Goal: Information Seeking & Learning: Learn about a topic

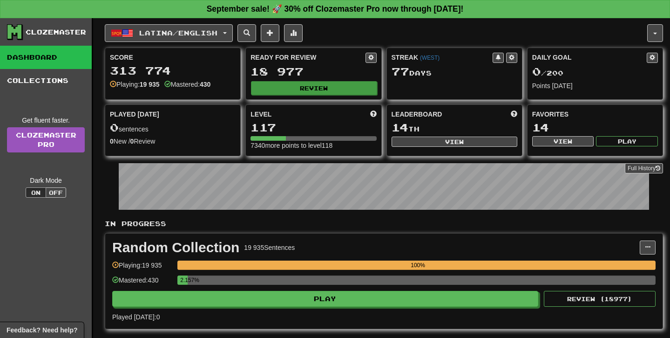
click at [289, 85] on button "Review" at bounding box center [314, 88] width 126 height 14
select select "**"
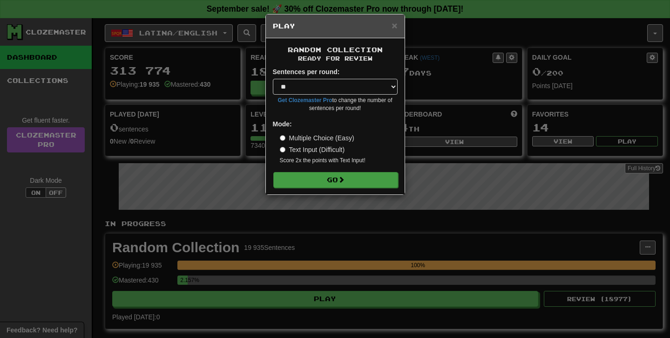
click at [330, 184] on button "Go" at bounding box center [336, 180] width 125 height 16
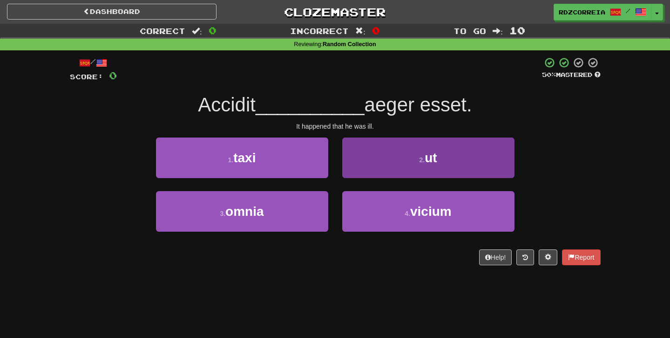
click at [401, 158] on button "2 . ut" at bounding box center [428, 157] width 172 height 41
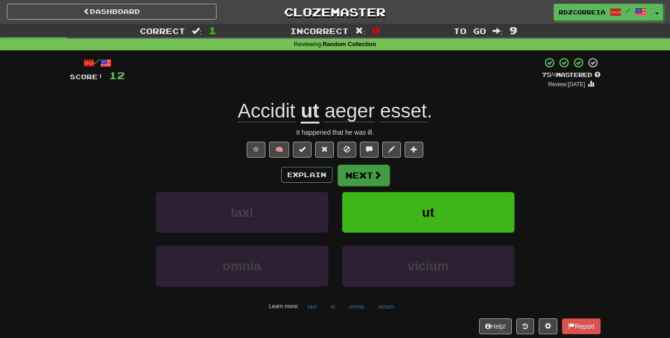
click at [363, 175] on button "Next" at bounding box center [364, 174] width 52 height 21
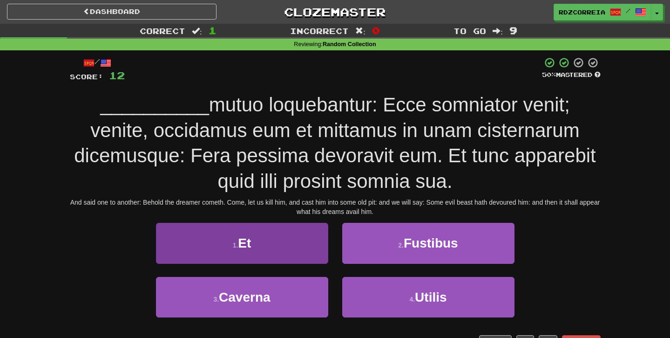
click at [269, 228] on button "1 . Et" at bounding box center [242, 243] width 172 height 41
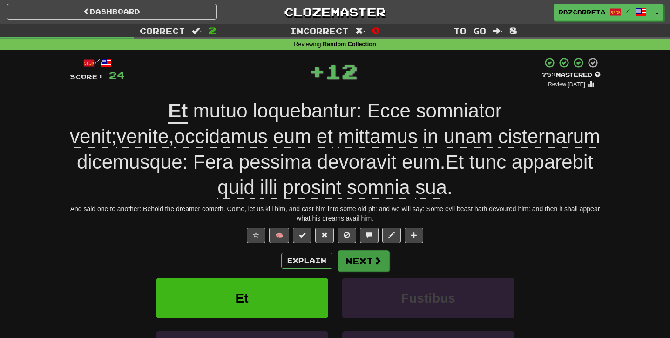
click at [356, 258] on button "Next" at bounding box center [364, 260] width 52 height 21
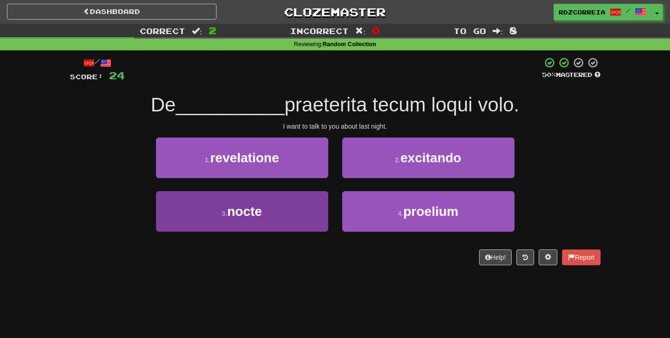
click at [313, 206] on button "3 . nocte" at bounding box center [242, 211] width 172 height 41
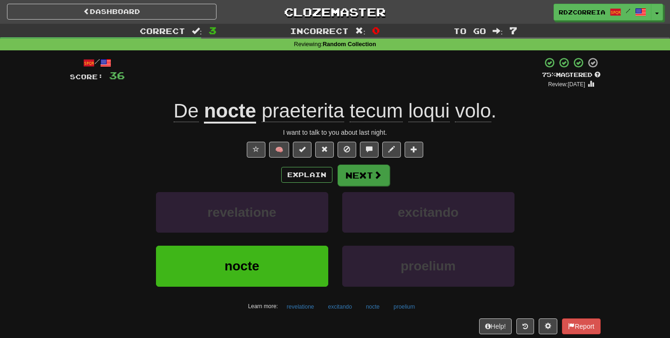
click at [372, 177] on button "Next" at bounding box center [364, 174] width 52 height 21
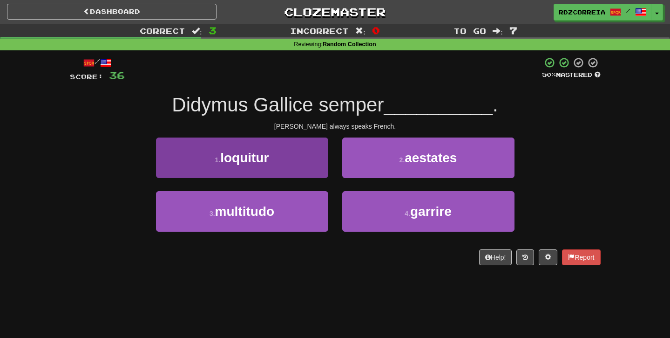
click at [268, 165] on button "1 . loquitur" at bounding box center [242, 157] width 172 height 41
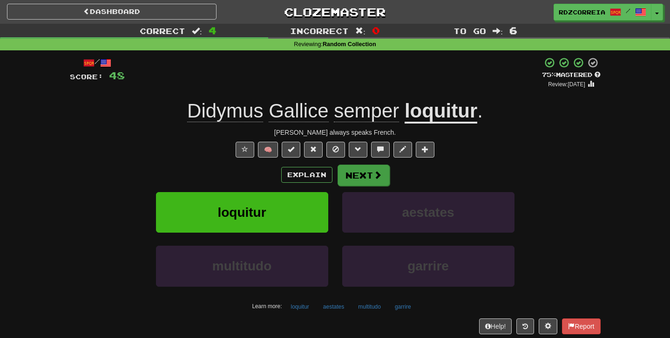
click at [367, 183] on button "Next" at bounding box center [364, 174] width 52 height 21
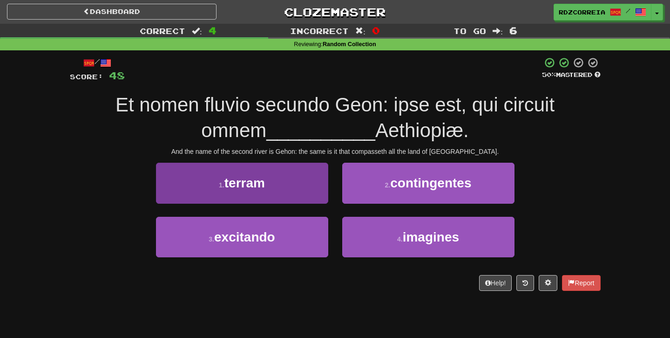
click at [300, 177] on button "1 . terram" at bounding box center [242, 183] width 172 height 41
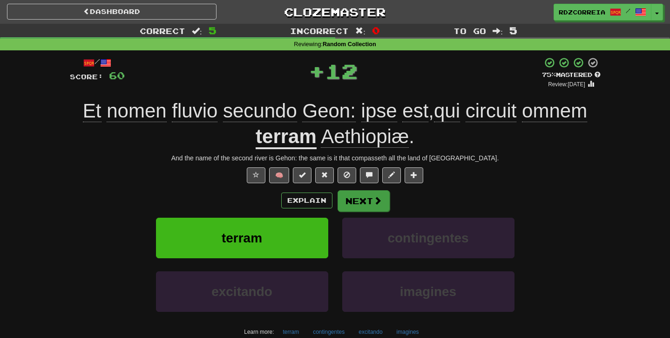
click at [376, 196] on span at bounding box center [378, 200] width 8 height 8
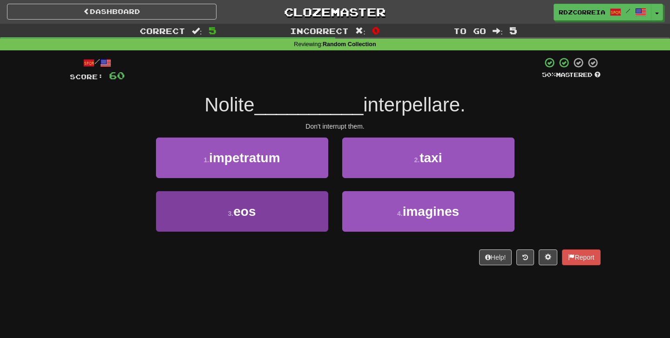
click at [274, 206] on button "3 . eos" at bounding box center [242, 211] width 172 height 41
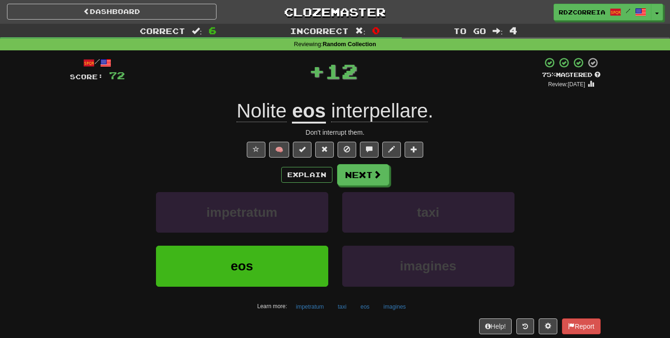
click at [352, 185] on div "Explain Next impetratum taxi eos imagines Learn more: impetratum taxi eos imagi…" at bounding box center [335, 239] width 531 height 150
click at [357, 177] on button "Next" at bounding box center [364, 174] width 52 height 21
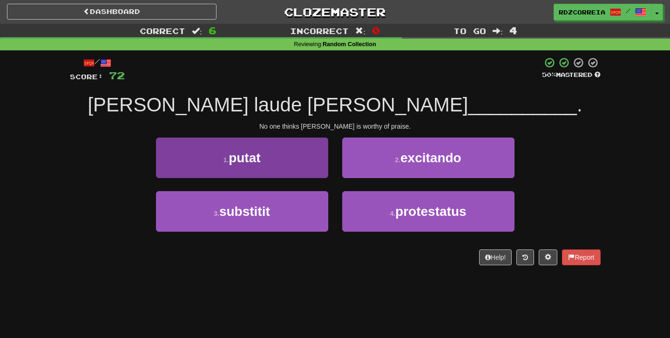
click at [319, 161] on button "1 . putat" at bounding box center [242, 157] width 172 height 41
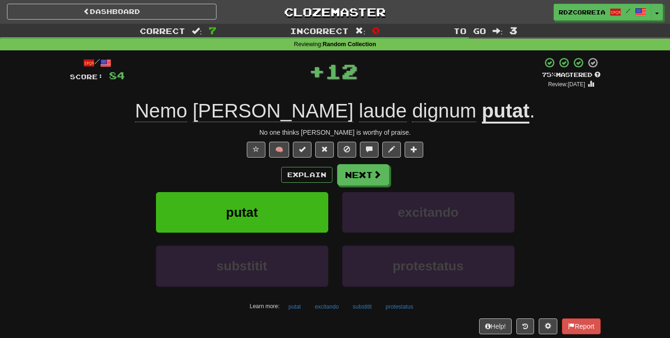
click at [364, 161] on div "/ Score: 84 + 12 75 % Mastered Review: [DATE] [PERSON_NAME] laude dignum putat …" at bounding box center [335, 203] width 531 height 292
click at [364, 168] on button "Next" at bounding box center [364, 174] width 52 height 21
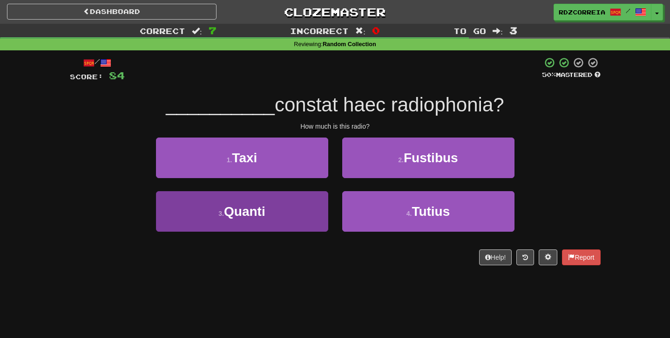
click at [295, 217] on button "3 . Quanti" at bounding box center [242, 211] width 172 height 41
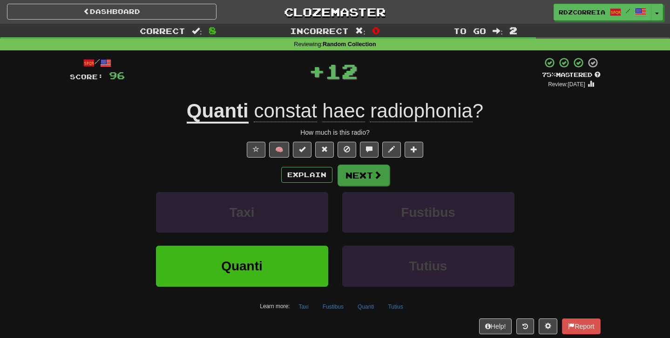
click at [356, 177] on button "Next" at bounding box center [364, 174] width 52 height 21
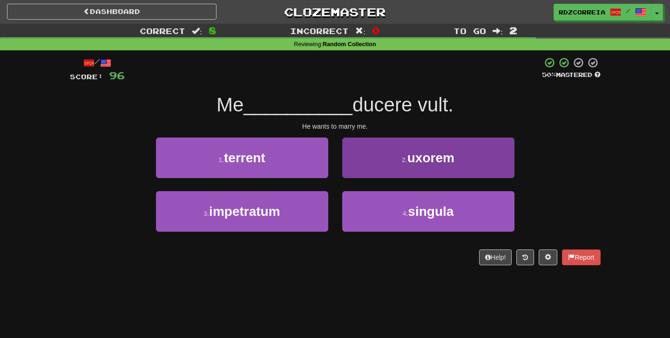
click at [405, 156] on small "2 ." at bounding box center [405, 159] width 6 height 7
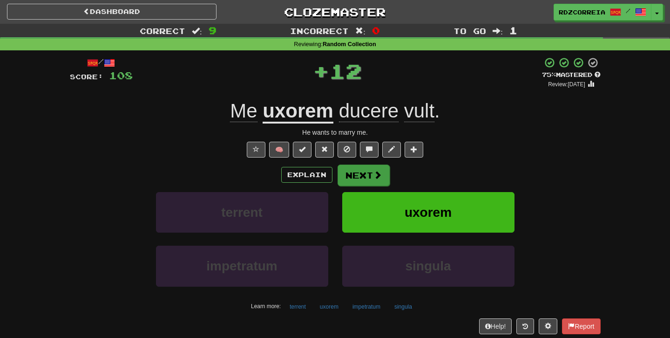
click at [366, 168] on button "Next" at bounding box center [364, 174] width 52 height 21
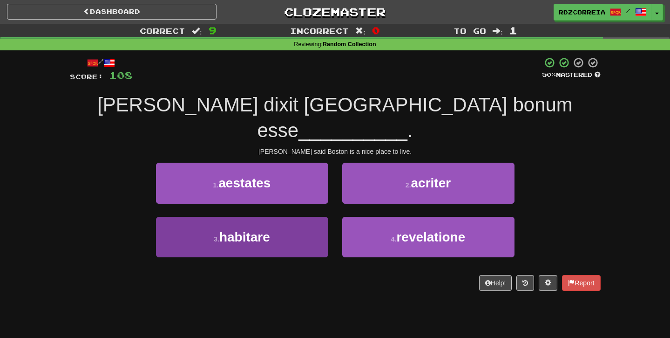
click at [266, 230] on span "habitare" at bounding box center [244, 237] width 51 height 14
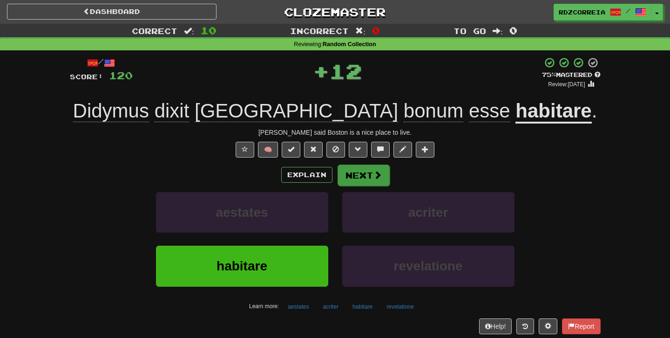
click at [375, 172] on span at bounding box center [378, 175] width 8 height 8
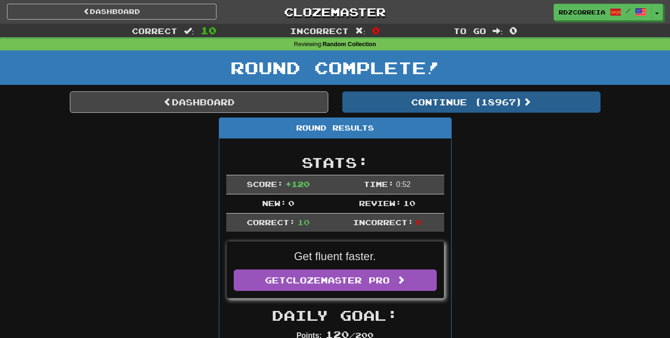
click at [407, 105] on button "Continue ( 18967 )" at bounding box center [471, 101] width 259 height 21
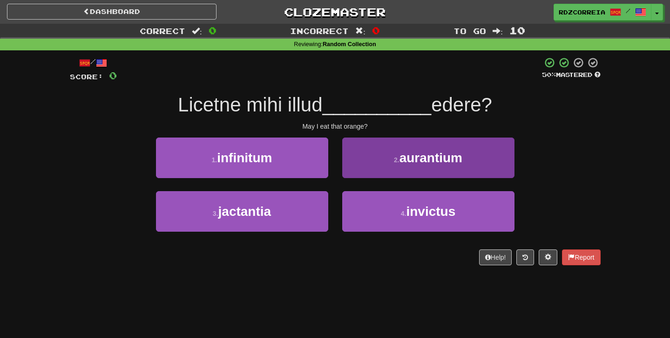
click at [424, 168] on button "2 . aurantium" at bounding box center [428, 157] width 172 height 41
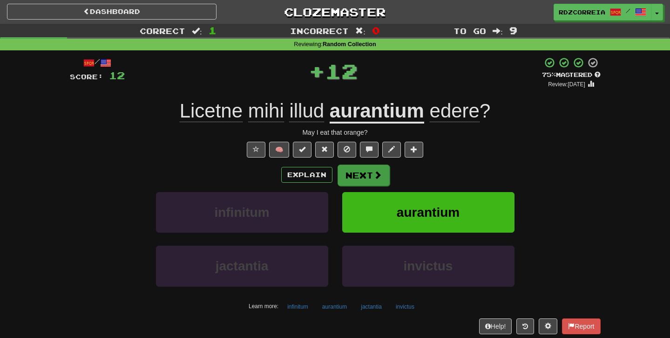
click at [372, 178] on button "Next" at bounding box center [364, 174] width 52 height 21
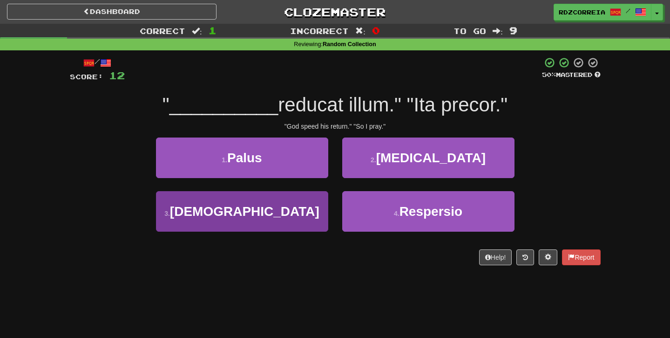
click at [300, 200] on button "3 . [DEMOGRAPHIC_DATA]" at bounding box center [242, 211] width 172 height 41
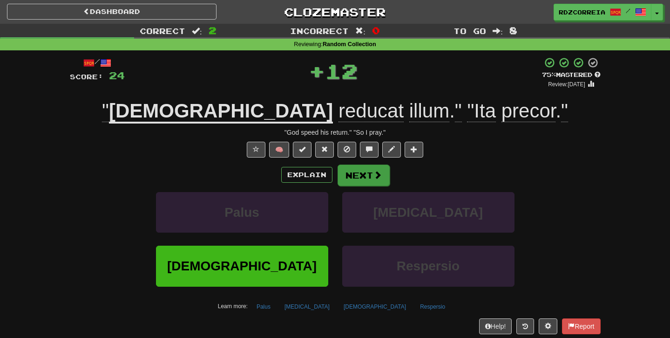
click at [374, 171] on span at bounding box center [378, 175] width 8 height 8
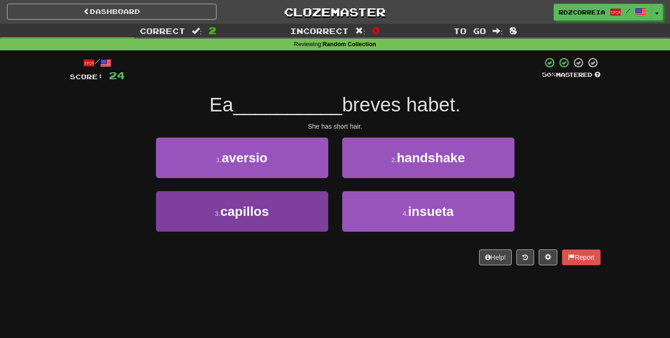
click at [288, 210] on button "3 . capillos" at bounding box center [242, 211] width 172 height 41
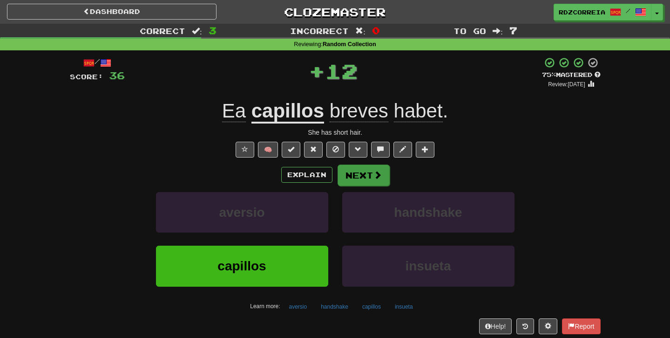
click at [375, 169] on button "Next" at bounding box center [364, 174] width 52 height 21
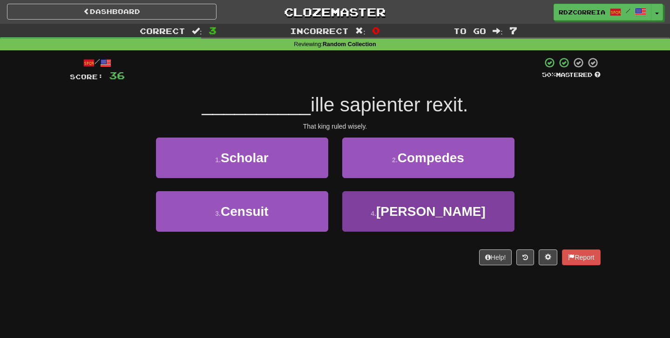
click at [402, 205] on button "4 . [PERSON_NAME]" at bounding box center [428, 211] width 172 height 41
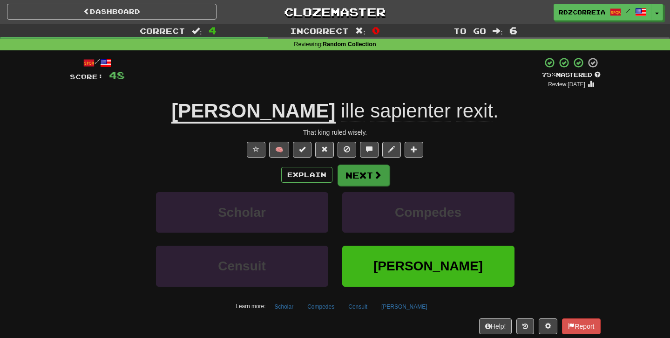
click at [369, 172] on button "Next" at bounding box center [364, 174] width 52 height 21
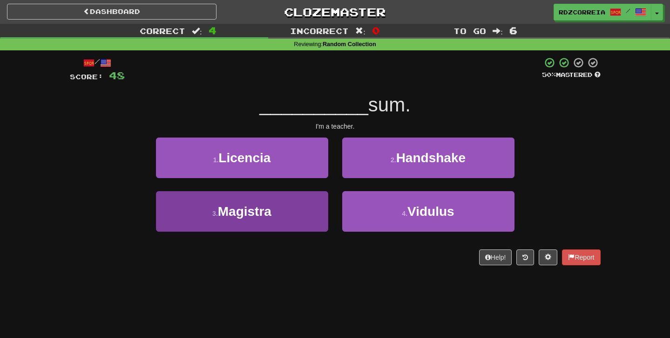
click at [292, 199] on button "3 . Magistra" at bounding box center [242, 211] width 172 height 41
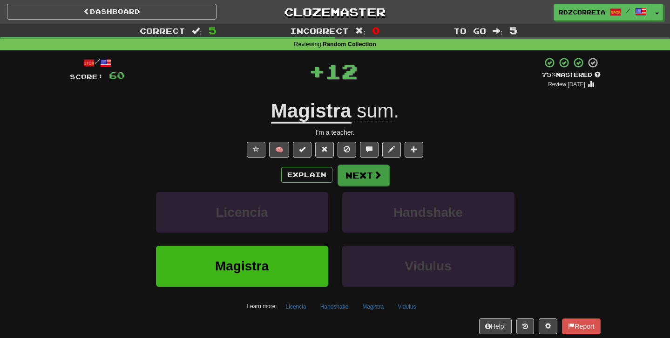
click at [382, 168] on button "Next" at bounding box center [364, 174] width 52 height 21
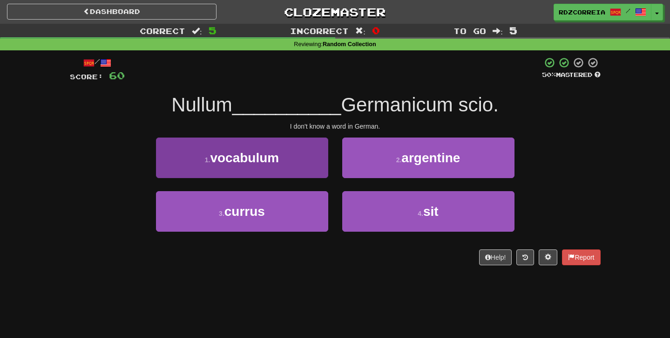
click at [277, 155] on span "vocabulum" at bounding box center [244, 157] width 69 height 14
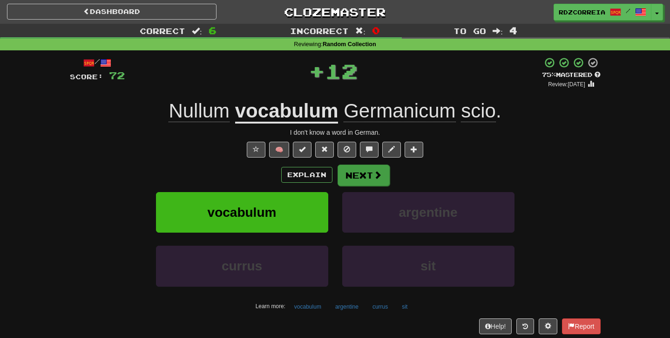
click at [356, 179] on button "Next" at bounding box center [364, 174] width 52 height 21
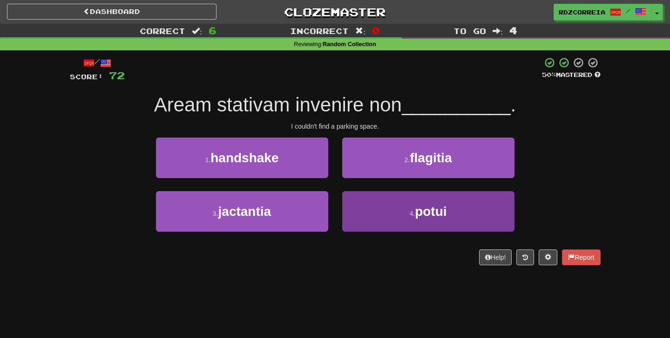
click at [399, 204] on button "4 . potui" at bounding box center [428, 211] width 172 height 41
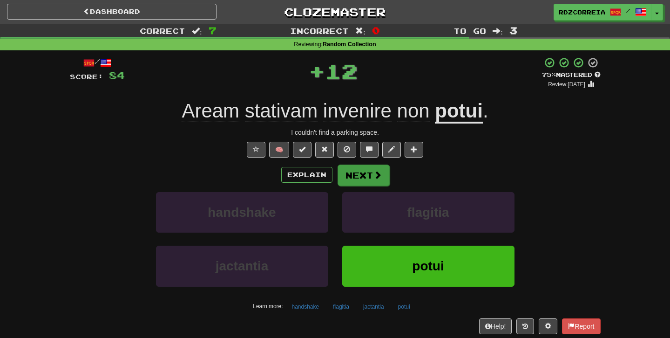
click at [378, 171] on span at bounding box center [378, 175] width 8 height 8
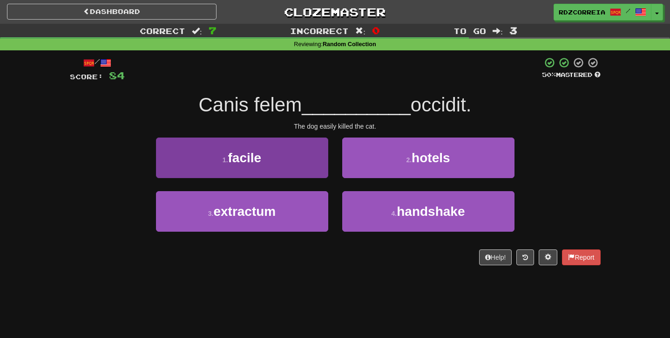
click at [313, 151] on button "1 . facile" at bounding box center [242, 157] width 172 height 41
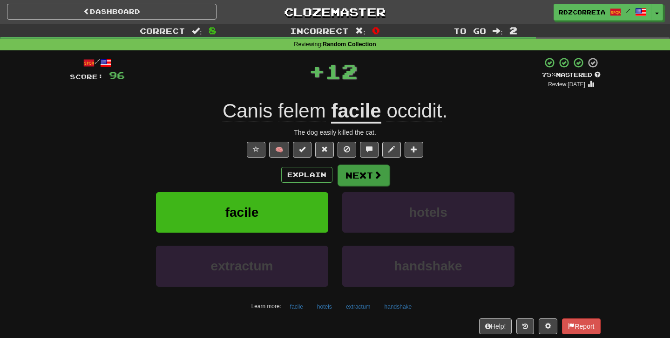
click at [368, 169] on button "Next" at bounding box center [364, 174] width 52 height 21
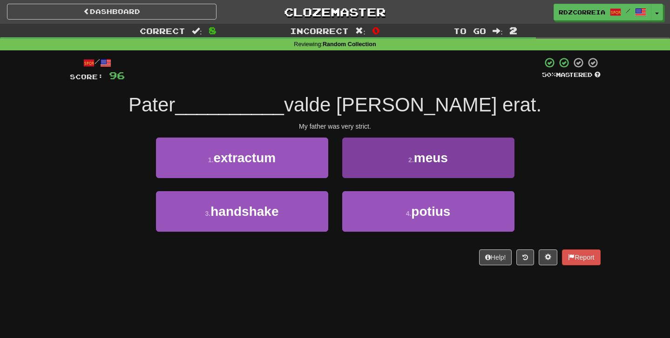
click at [388, 165] on button "2 . meus" at bounding box center [428, 157] width 172 height 41
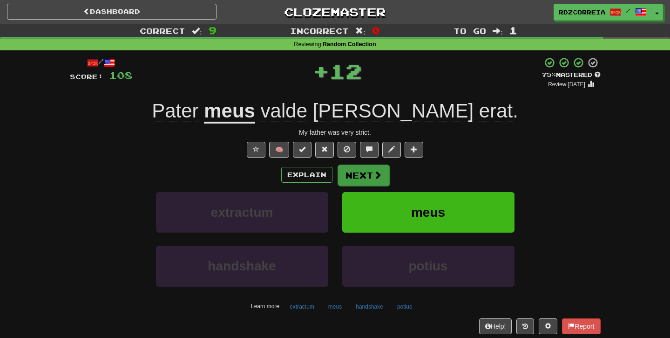
click at [371, 177] on button "Next" at bounding box center [364, 174] width 52 height 21
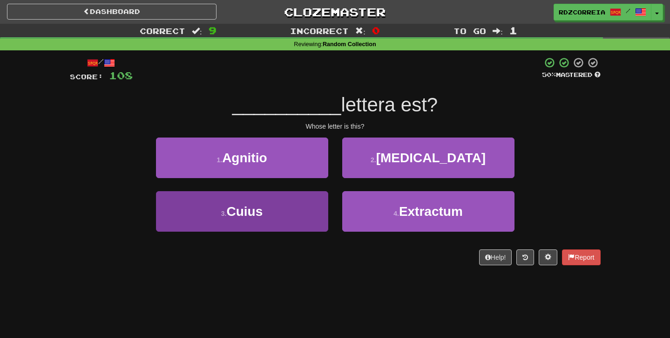
click at [270, 220] on button "3 . Cuius" at bounding box center [242, 211] width 172 height 41
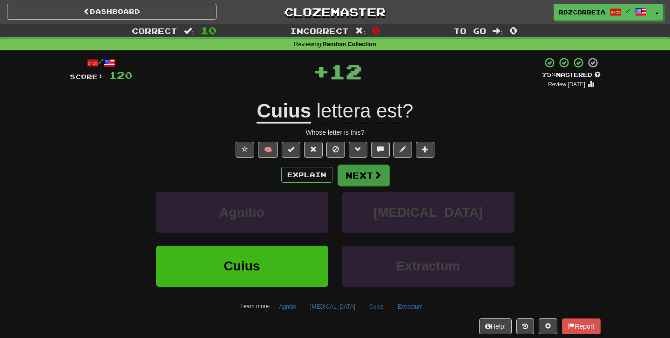
click at [361, 172] on button "Next" at bounding box center [364, 174] width 52 height 21
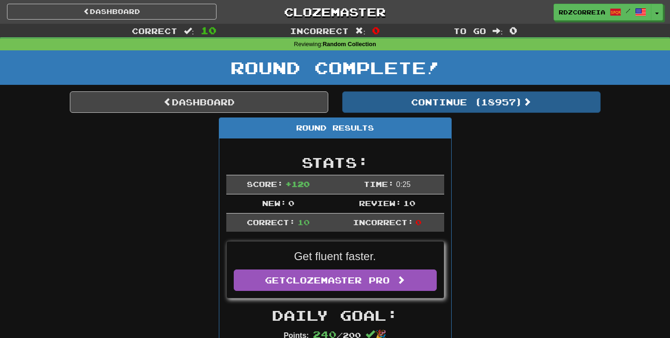
click at [396, 95] on button "Continue ( 18957 )" at bounding box center [471, 101] width 259 height 21
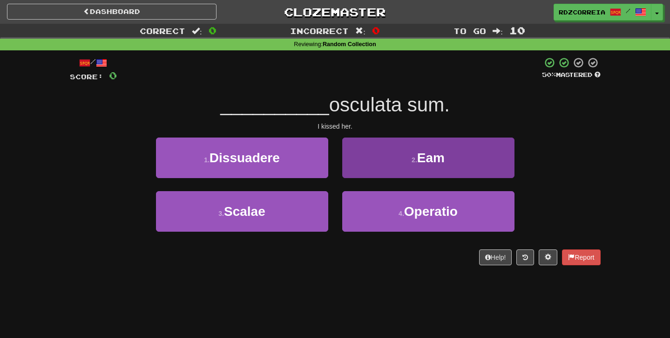
click at [425, 161] on span "Eam" at bounding box center [430, 157] width 27 height 14
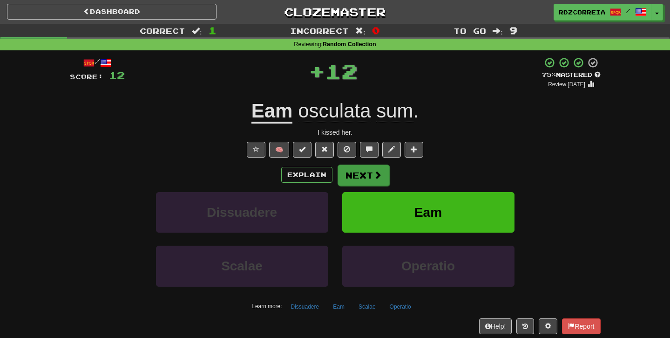
click at [368, 174] on button "Next" at bounding box center [364, 174] width 52 height 21
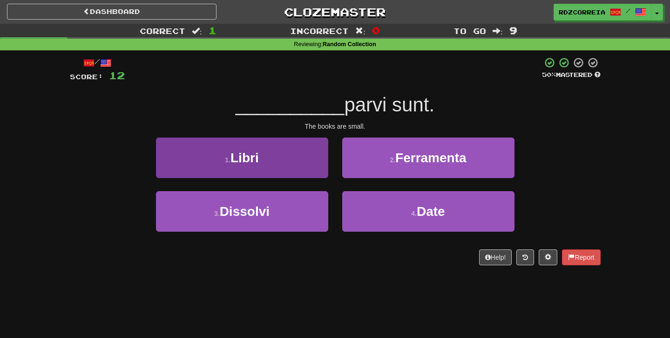
click at [312, 154] on button "1 . Libri" at bounding box center [242, 157] width 172 height 41
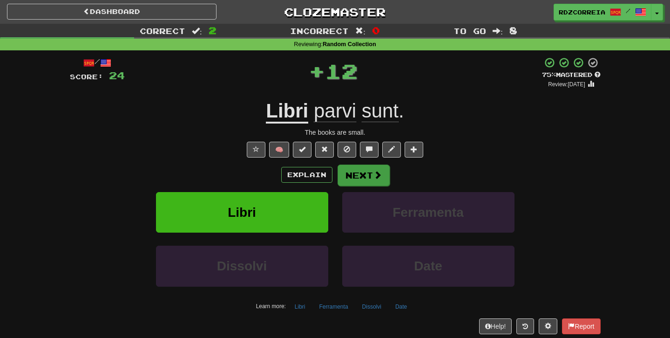
click at [360, 169] on button "Next" at bounding box center [364, 174] width 52 height 21
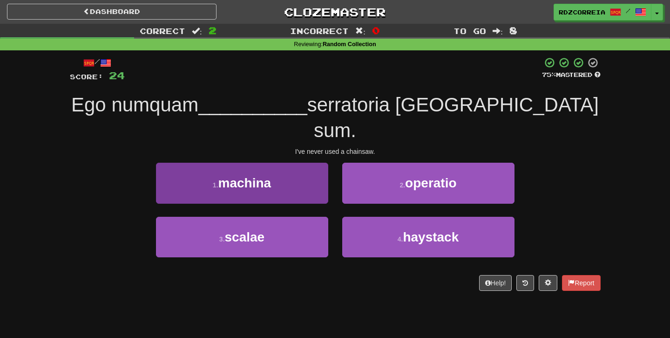
click at [291, 163] on button "1 . machina" at bounding box center [242, 183] width 172 height 41
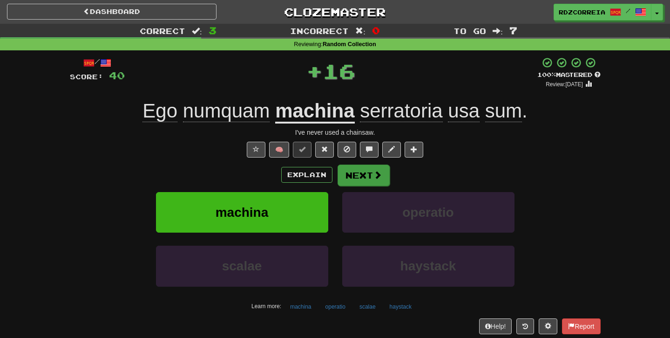
click at [358, 171] on button "Next" at bounding box center [364, 174] width 52 height 21
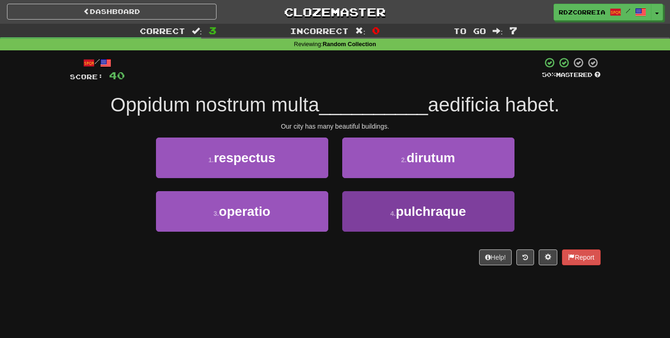
click at [364, 212] on button "4 . pulchraque" at bounding box center [428, 211] width 172 height 41
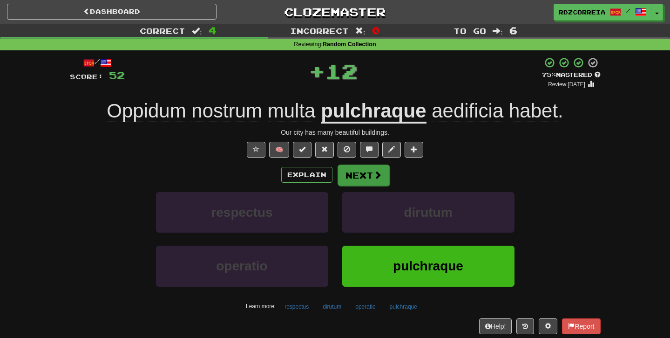
click at [371, 164] on button "Next" at bounding box center [364, 174] width 52 height 21
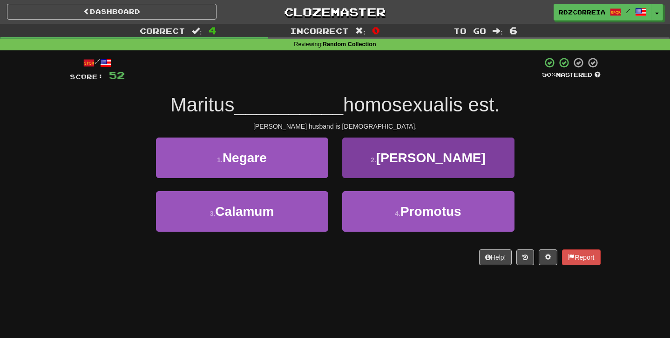
click at [390, 158] on button "2 . [PERSON_NAME]" at bounding box center [428, 157] width 172 height 41
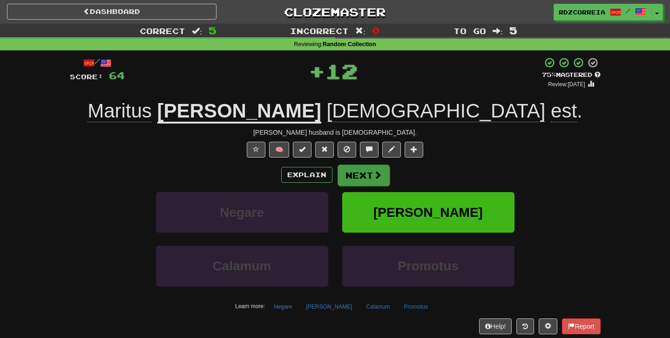
click at [369, 175] on button "Next" at bounding box center [364, 174] width 52 height 21
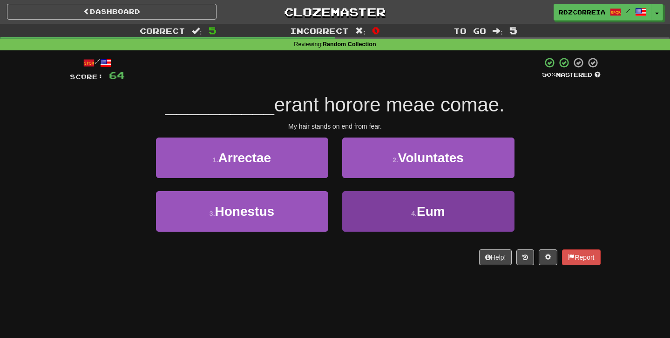
click at [398, 215] on button "4 . Eum" at bounding box center [428, 211] width 172 height 41
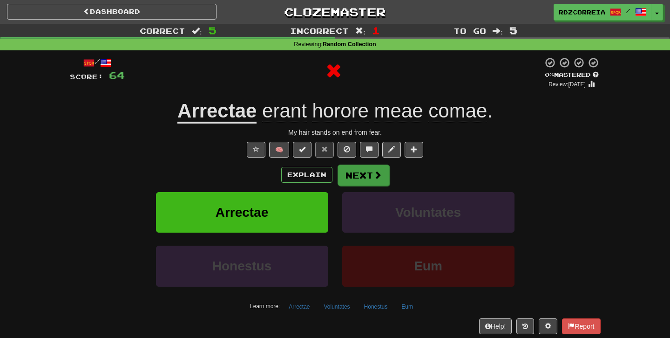
click at [367, 177] on button "Next" at bounding box center [364, 174] width 52 height 21
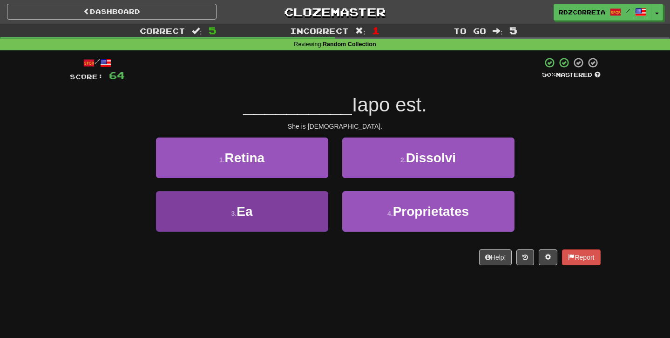
click at [296, 217] on button "3 . Ea" at bounding box center [242, 211] width 172 height 41
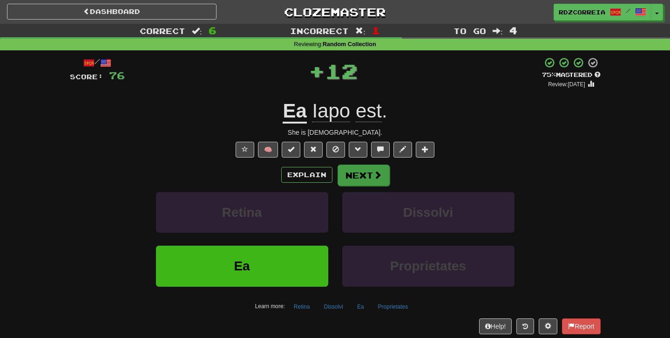
click at [355, 178] on button "Next" at bounding box center [364, 174] width 52 height 21
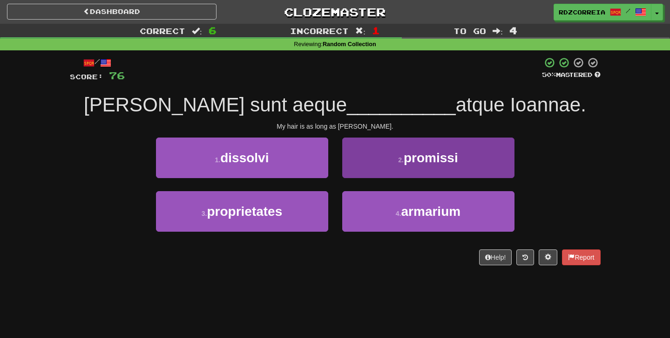
click at [387, 154] on button "2 . promissi" at bounding box center [428, 157] width 172 height 41
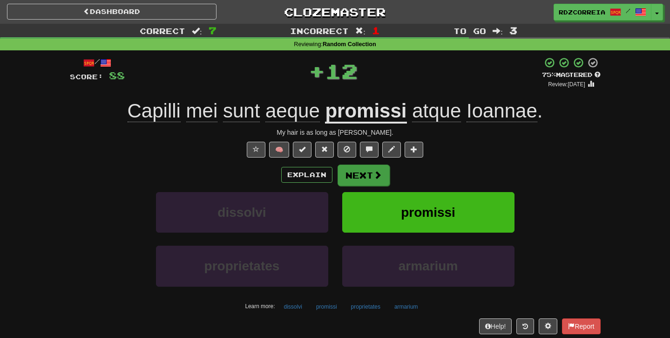
click at [350, 167] on button "Next" at bounding box center [364, 174] width 52 height 21
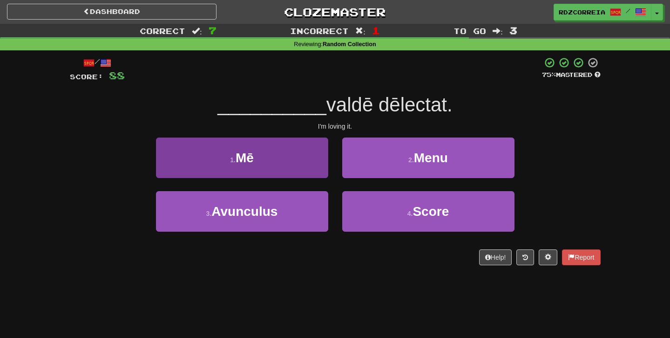
click at [287, 174] on button "1 . Mē" at bounding box center [242, 157] width 172 height 41
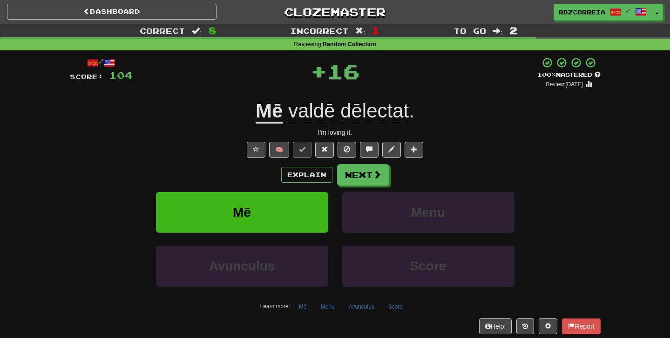
click at [335, 173] on div "Explain Next" at bounding box center [335, 174] width 531 height 21
click at [352, 172] on button "Next" at bounding box center [364, 174] width 52 height 21
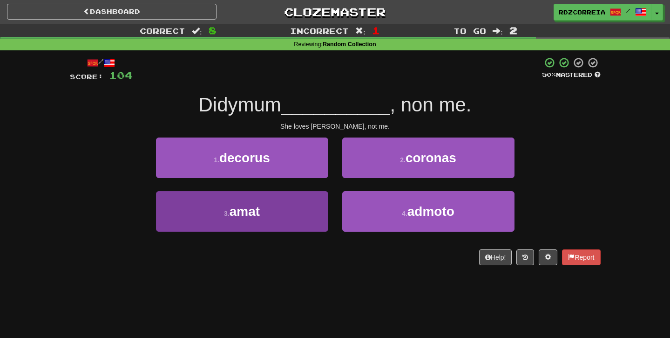
click at [296, 205] on button "3 . amat" at bounding box center [242, 211] width 172 height 41
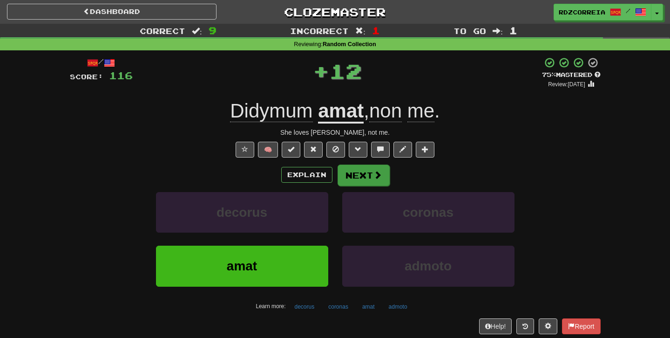
click at [360, 175] on button "Next" at bounding box center [364, 174] width 52 height 21
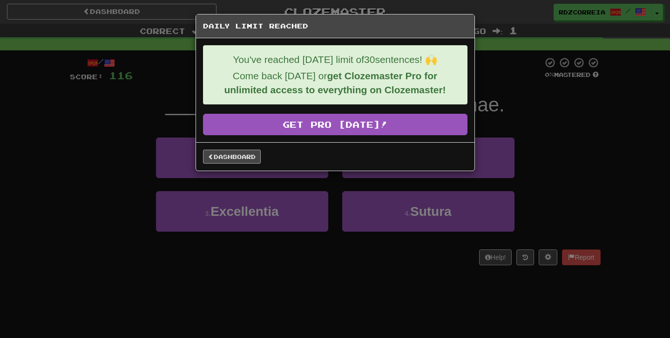
click at [241, 152] on link "Dashboard" at bounding box center [232, 157] width 58 height 14
